Goal: Information Seeking & Learning: Learn about a topic

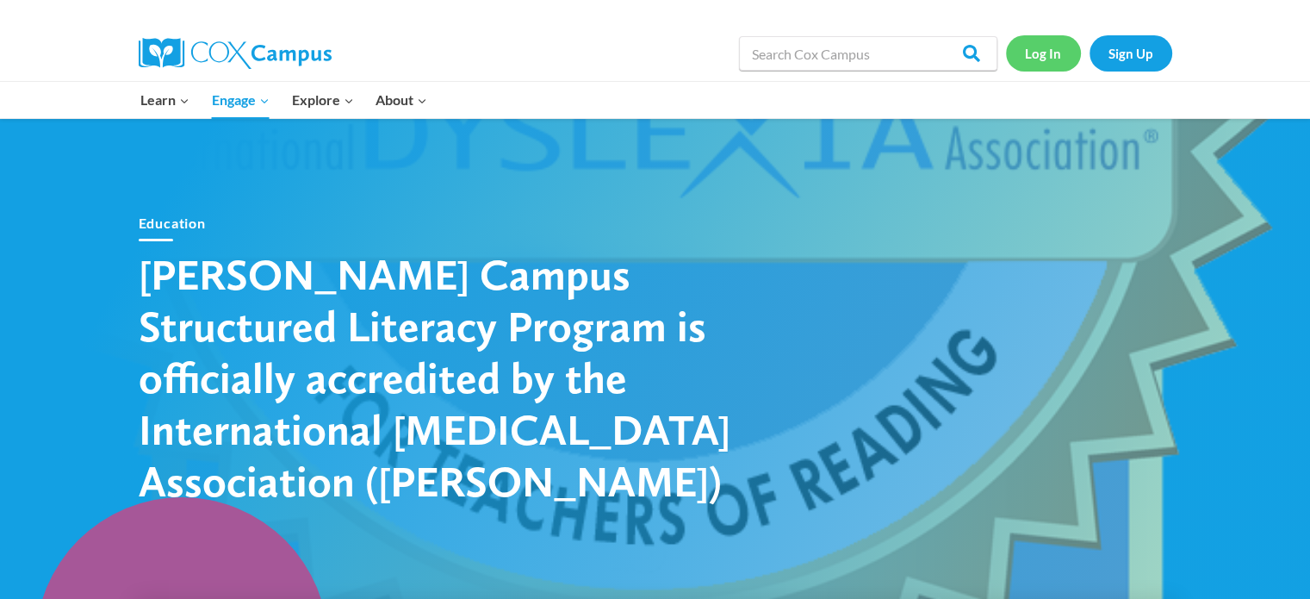
click at [1057, 54] on link "Log In" at bounding box center [1043, 52] width 75 height 35
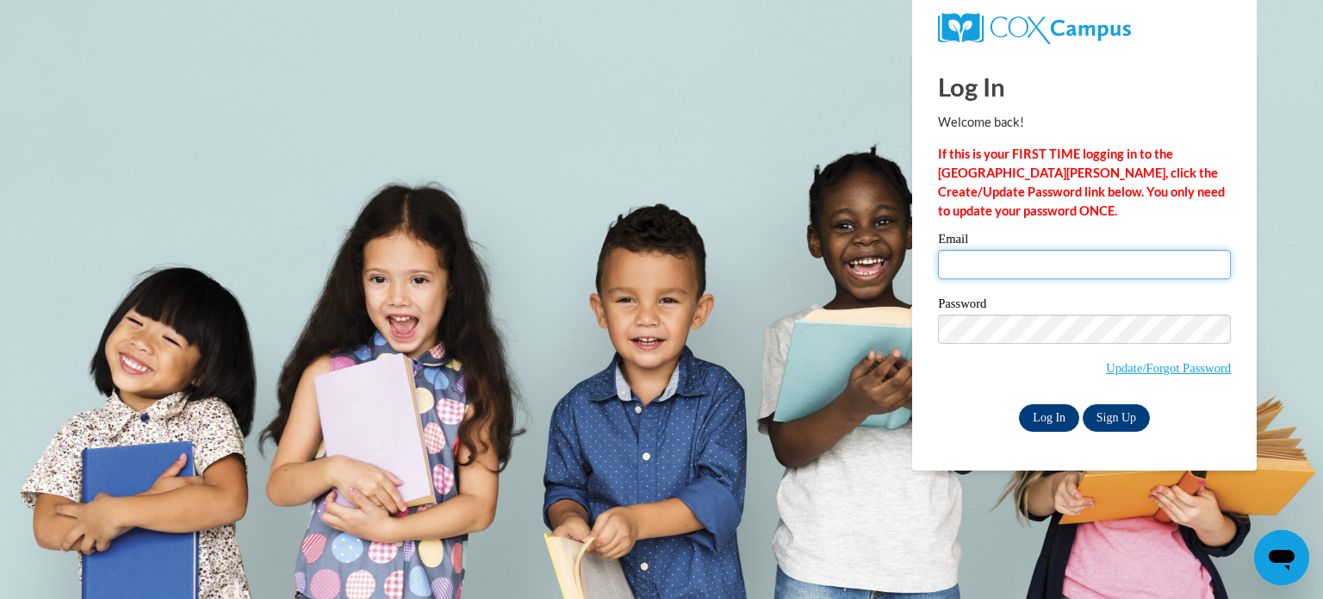
type input "kimtaramatthews@gmail.com"
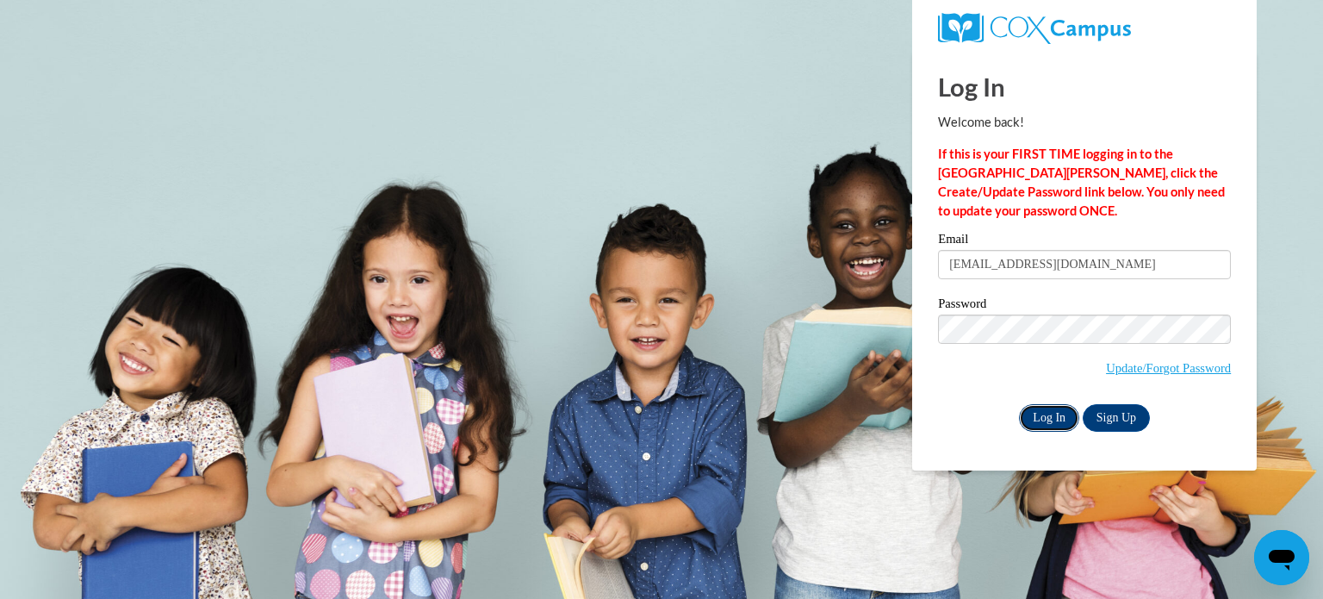
click at [1043, 416] on input "Log In" at bounding box center [1049, 418] width 60 height 28
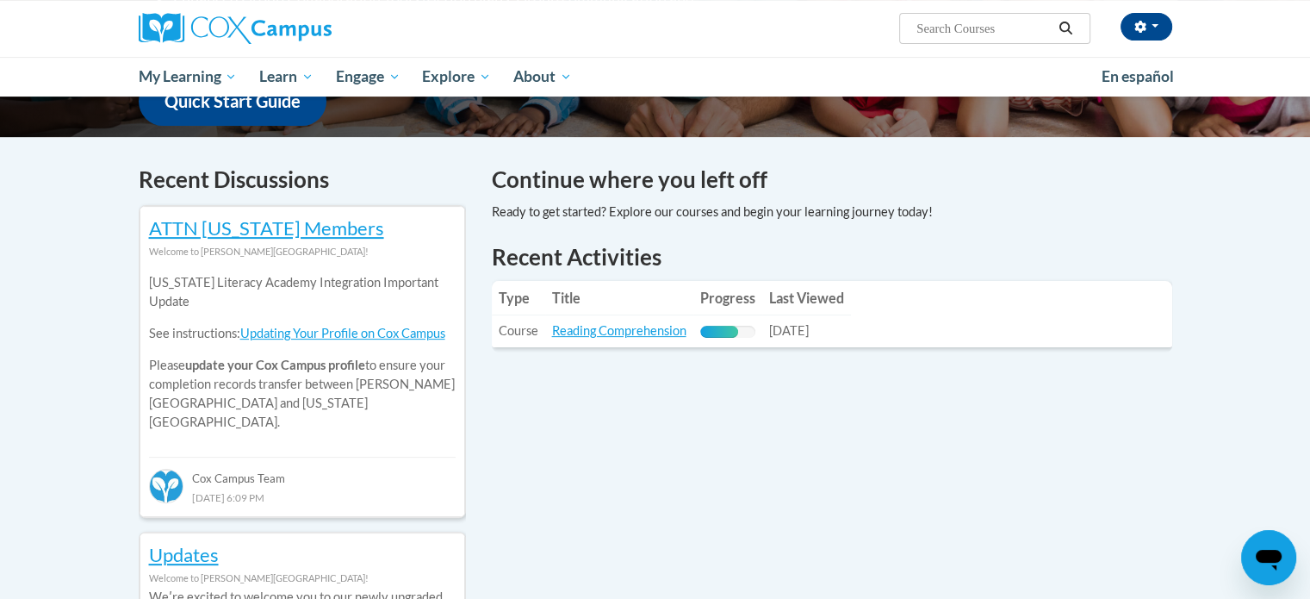
scroll to position [472, 0]
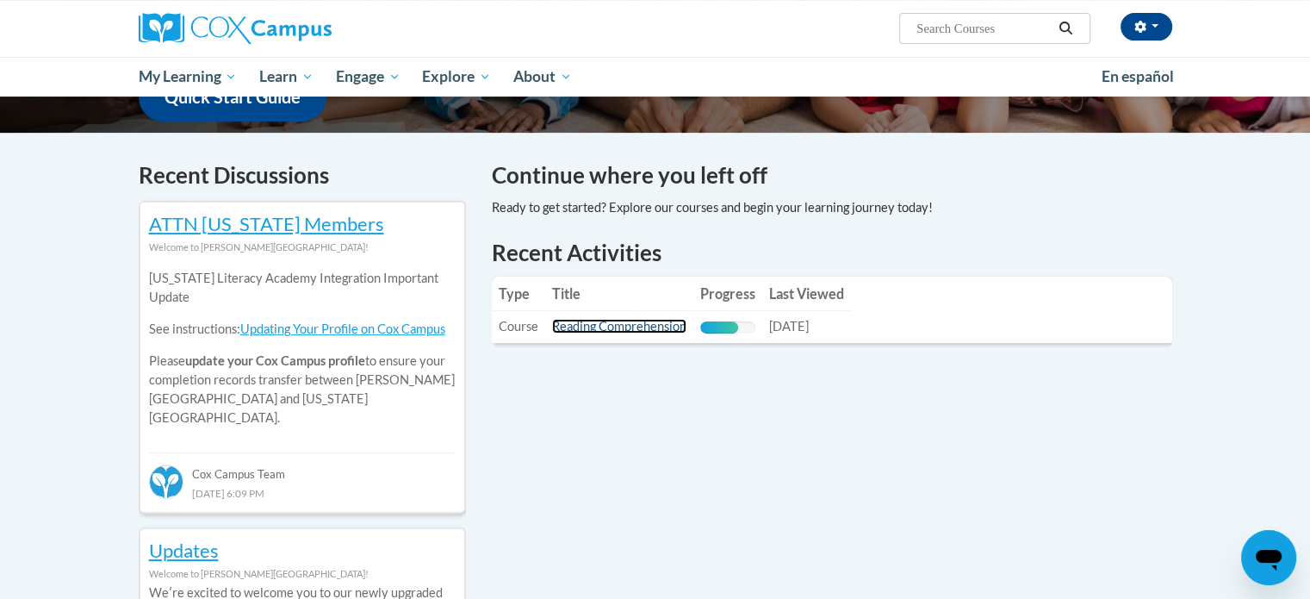
click at [657, 331] on link "Reading Comprehension" at bounding box center [619, 326] width 134 height 15
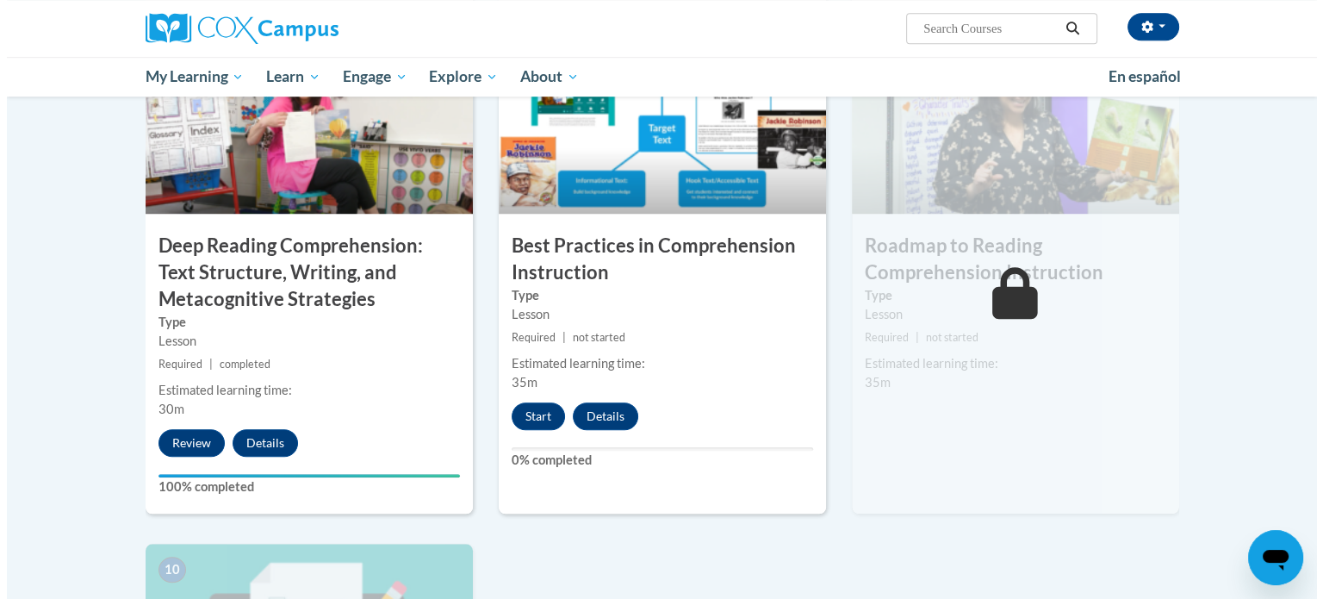
scroll to position [1350, 0]
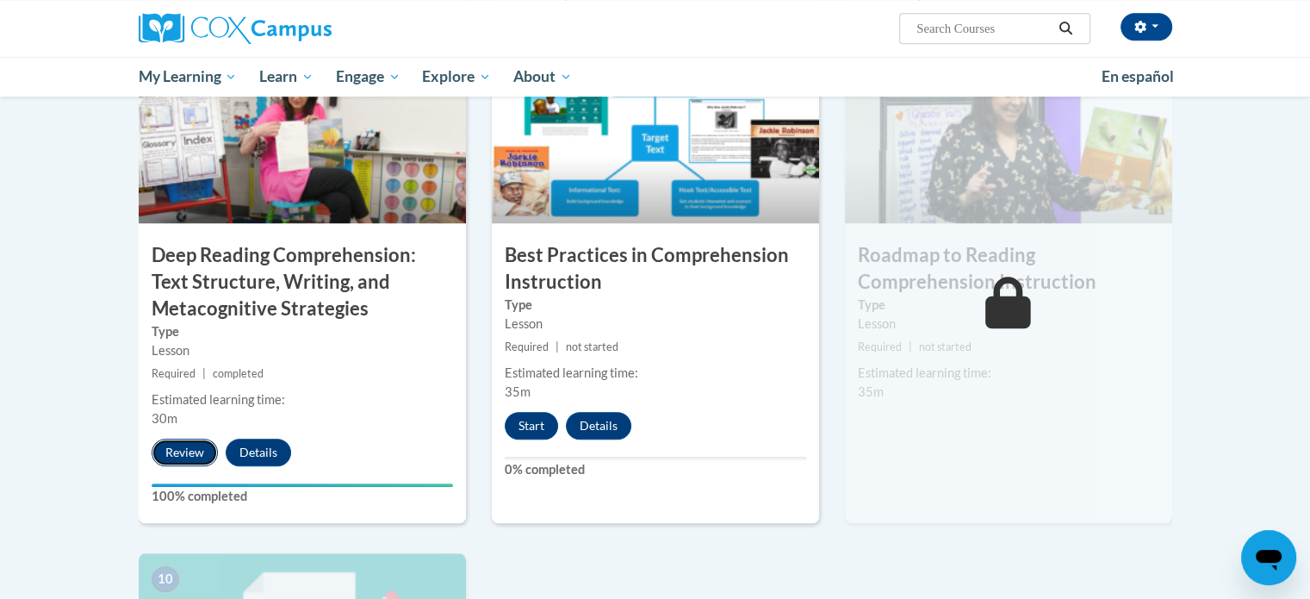
click at [195, 445] on button "Review" at bounding box center [185, 453] width 66 height 28
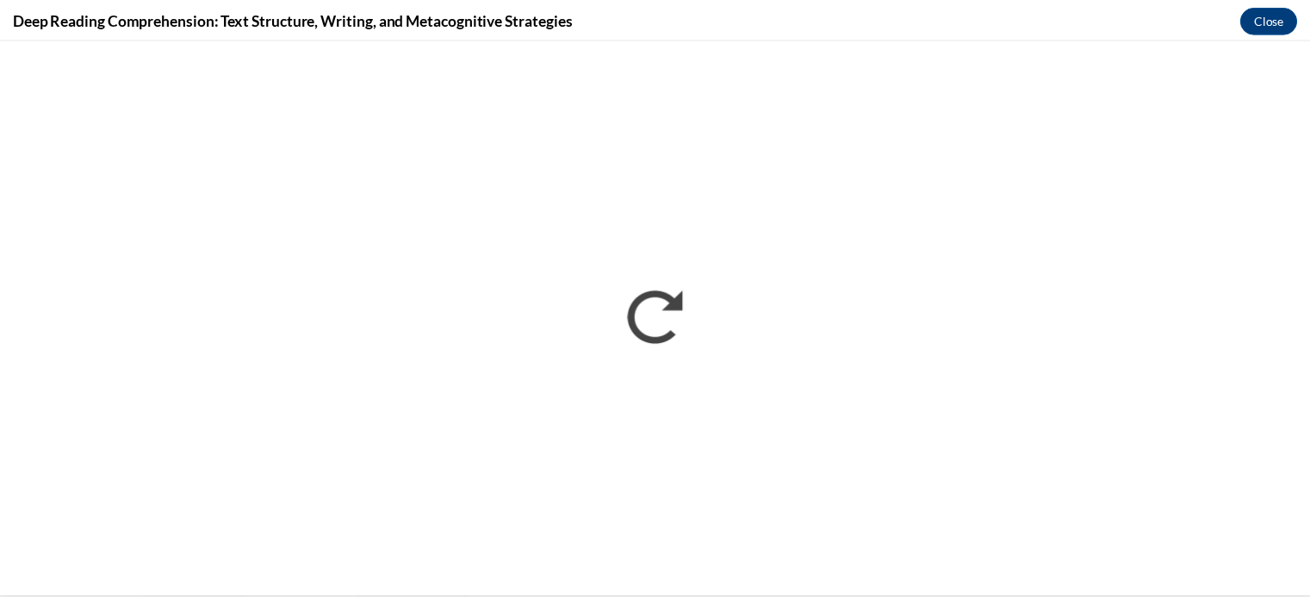
scroll to position [0, 0]
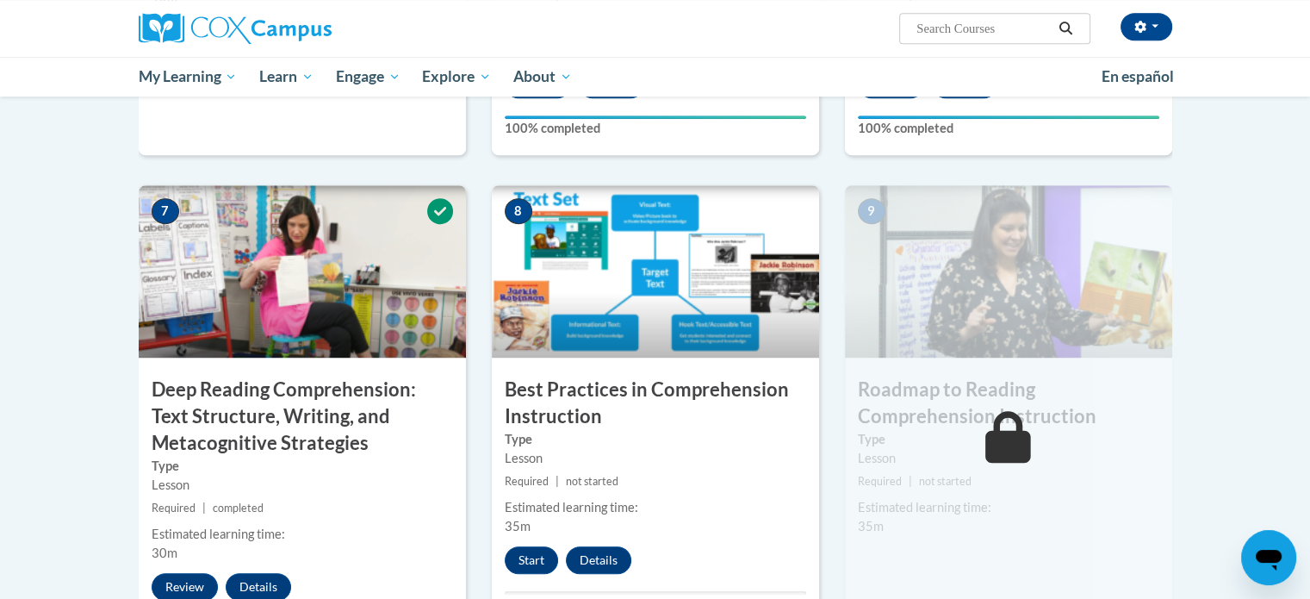
scroll to position [1199, 0]
